Goal: Task Accomplishment & Management: Complete application form

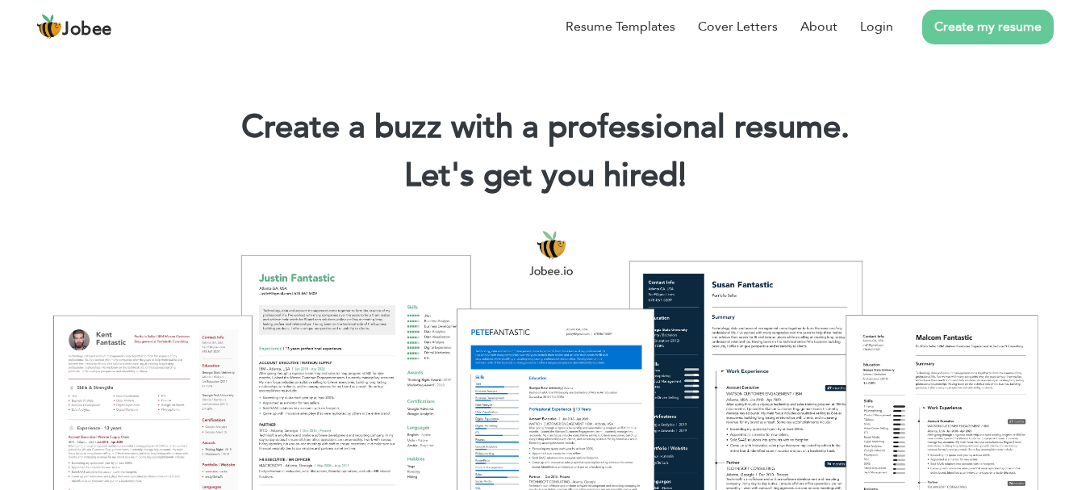
click at [998, 35] on link "Create my resume" at bounding box center [988, 27] width 132 height 35
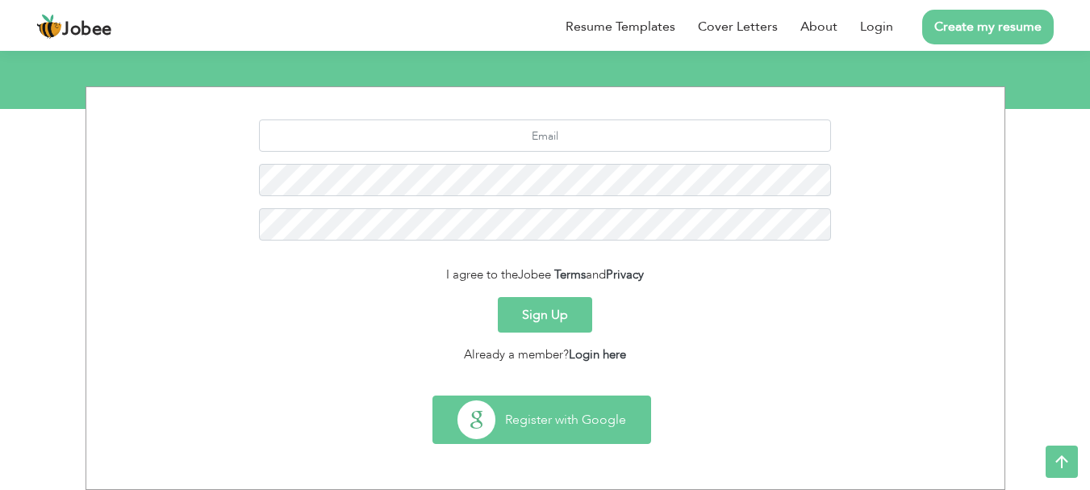
click at [549, 428] on button "Register with Google" at bounding box center [541, 419] width 217 height 47
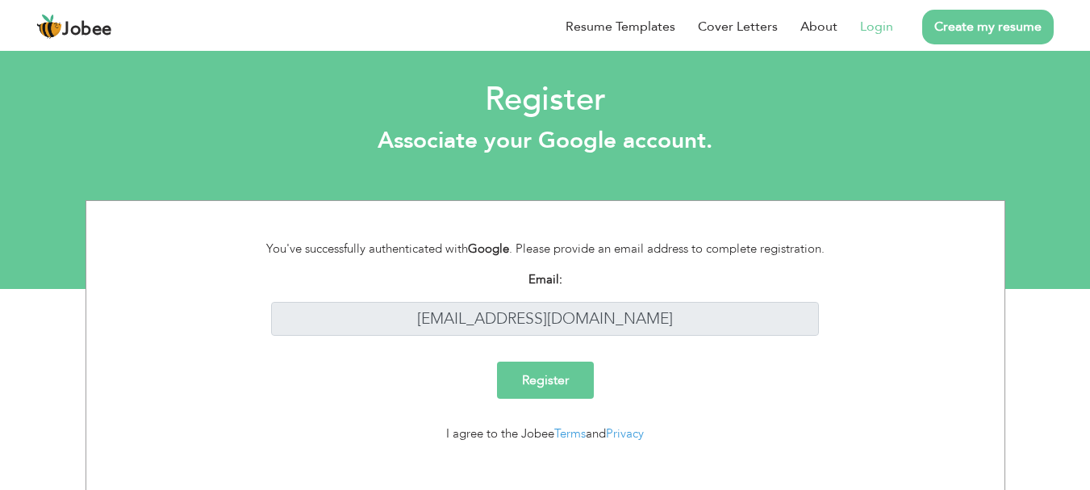
click at [543, 390] on input "Register" at bounding box center [545, 379] width 97 height 37
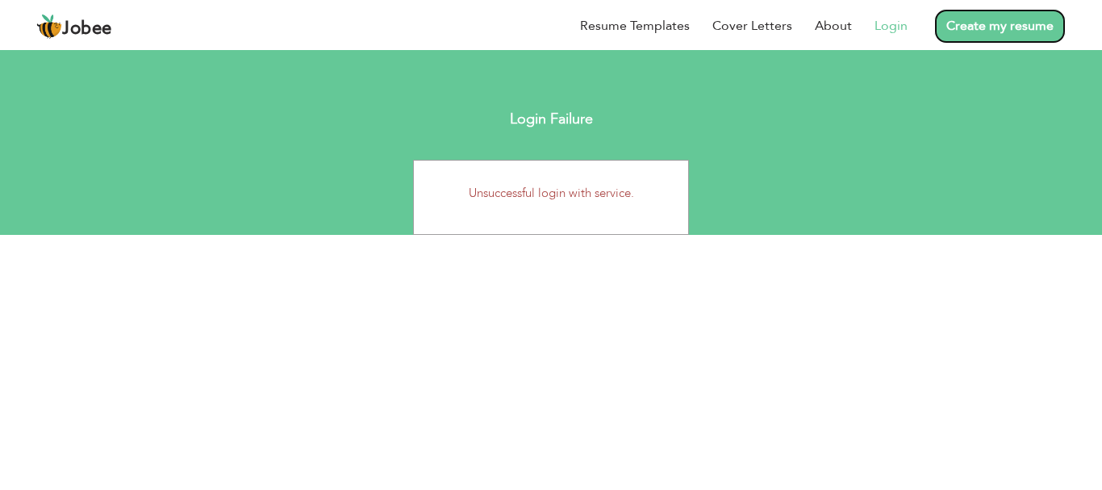
click at [1013, 31] on link "Create my resume" at bounding box center [1000, 26] width 132 height 35
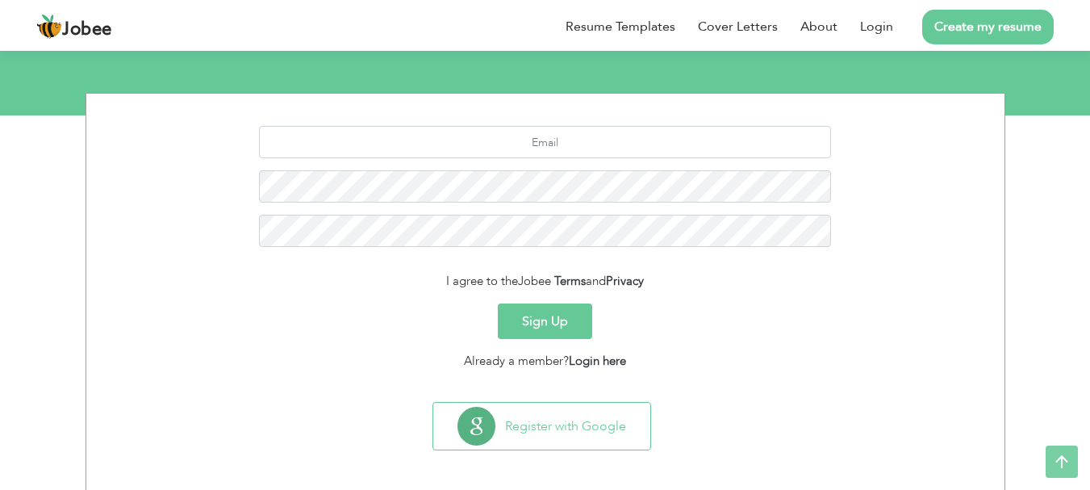
scroll to position [180, 0]
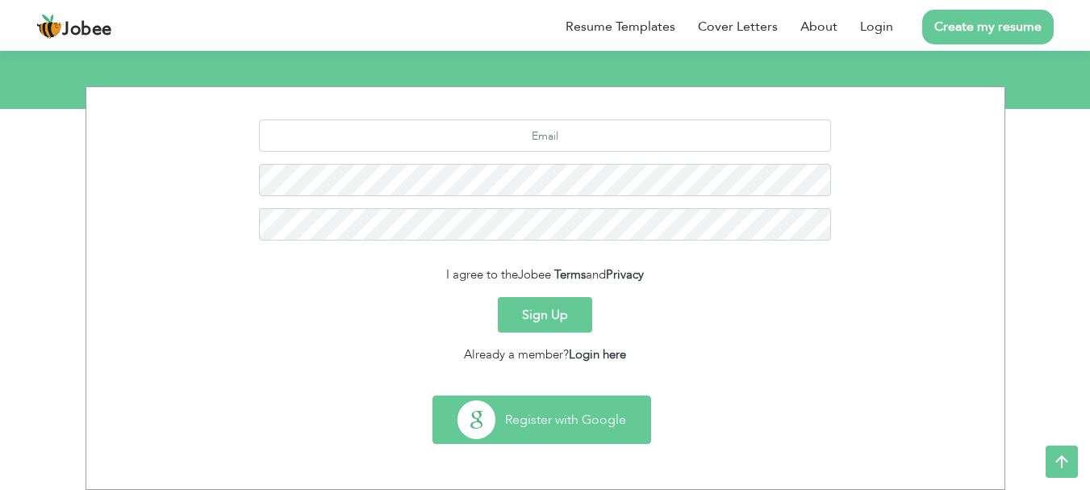
click at [568, 420] on button "Register with Google" at bounding box center [541, 419] width 217 height 47
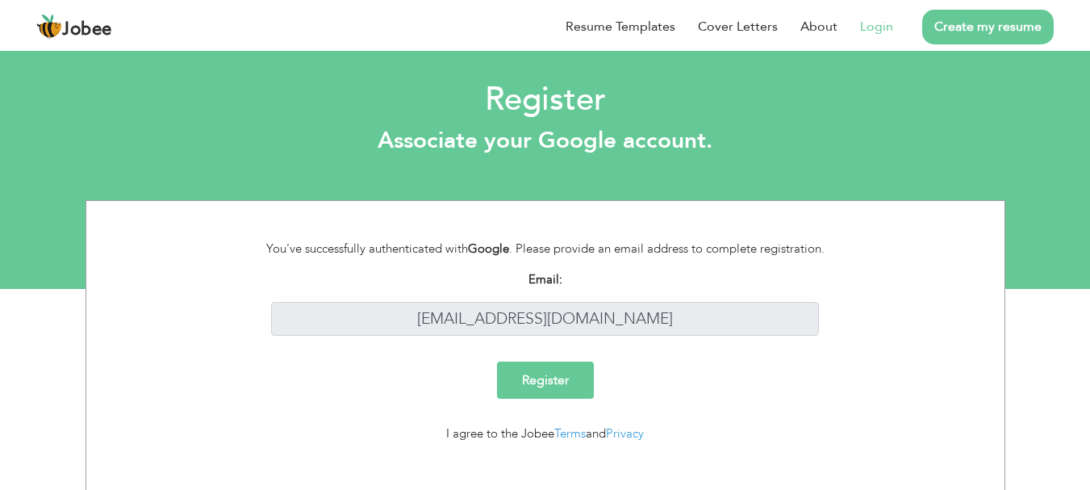
click at [587, 379] on input "Register" at bounding box center [545, 379] width 97 height 37
